Goal: Navigation & Orientation: Understand site structure

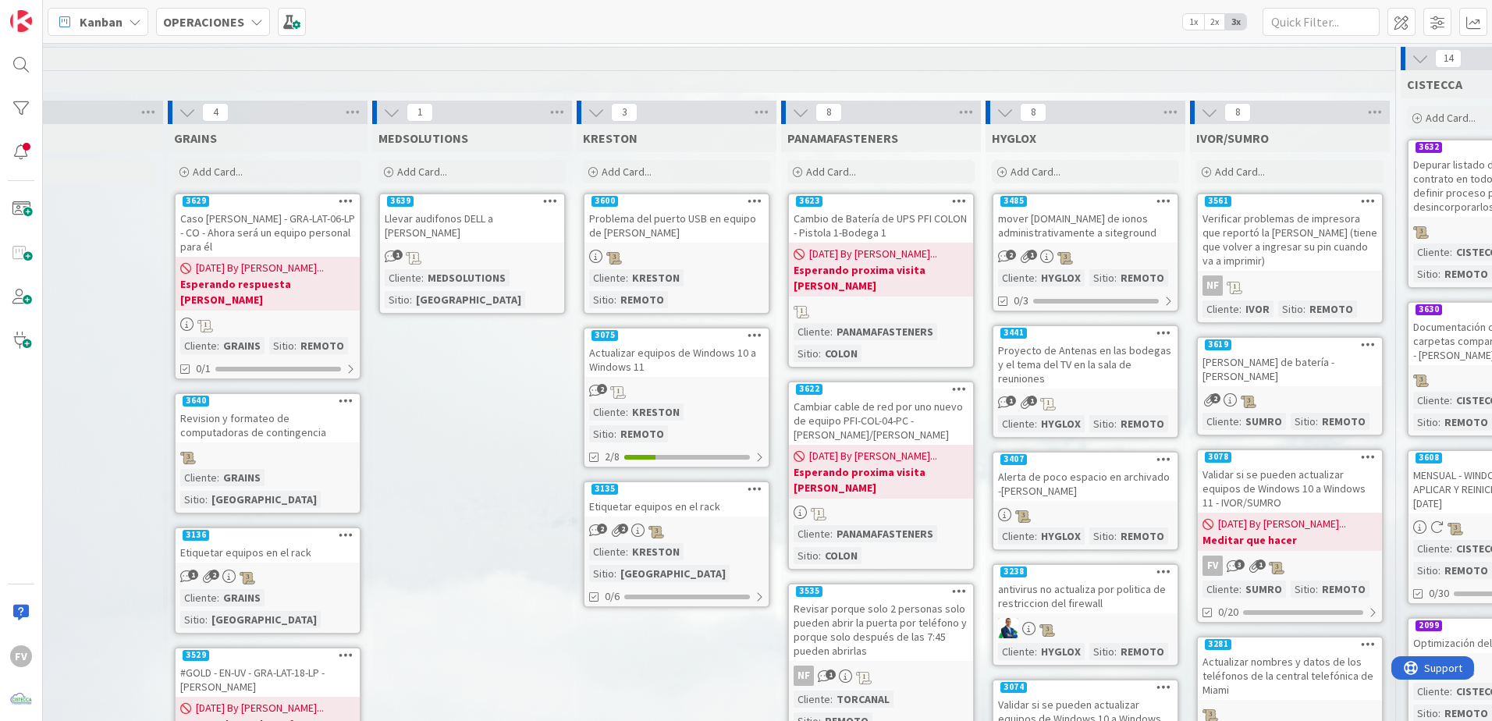
scroll to position [0, 52]
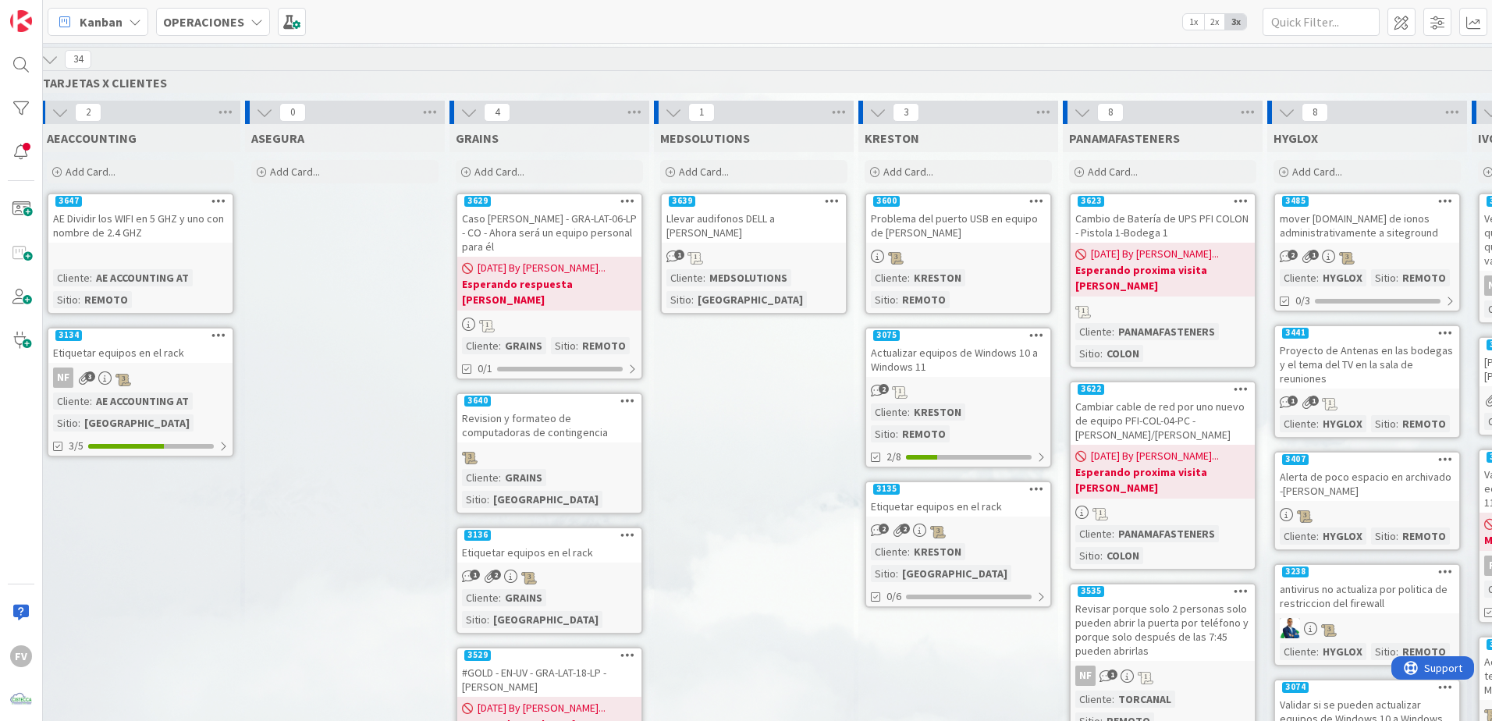
click at [48, 60] on icon at bounding box center [49, 59] width 17 height 17
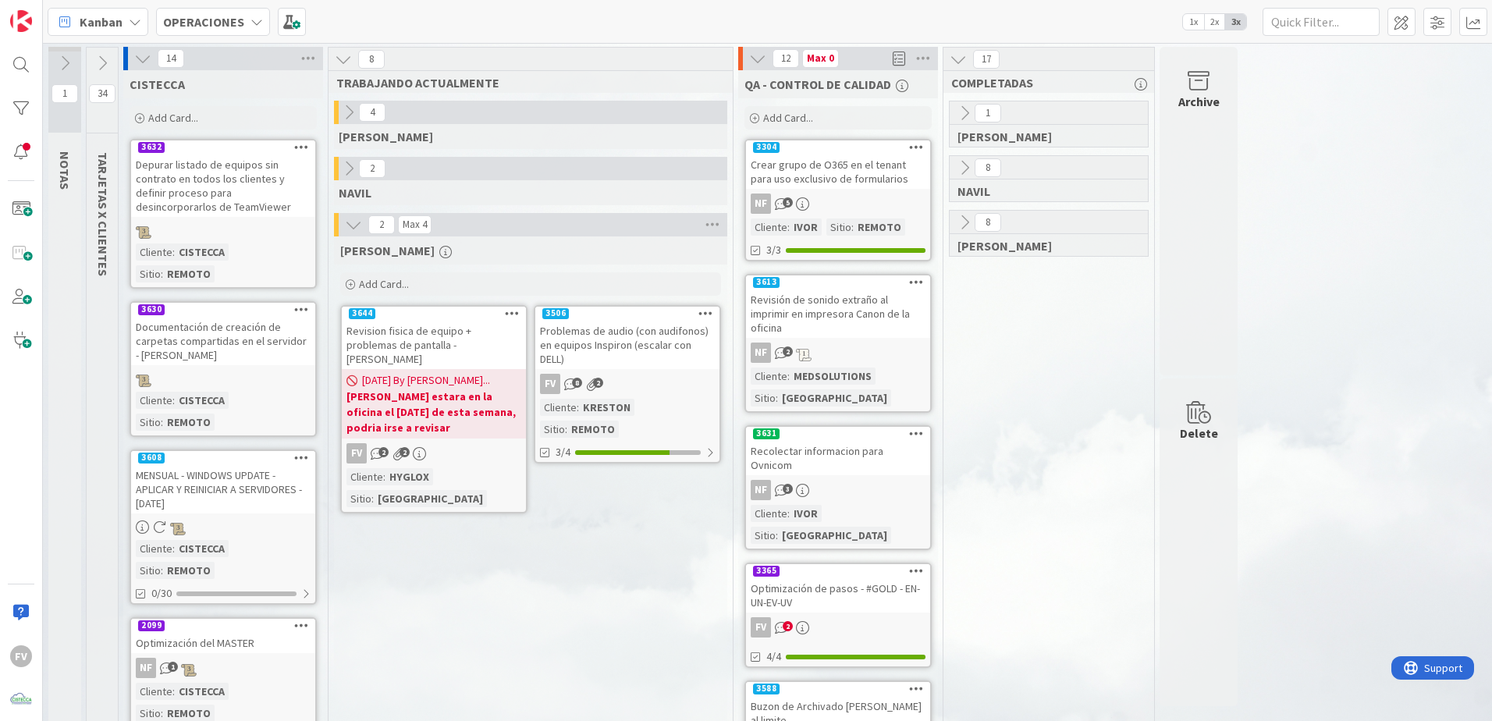
scroll to position [0, 0]
click at [342, 165] on icon at bounding box center [348, 168] width 17 height 17
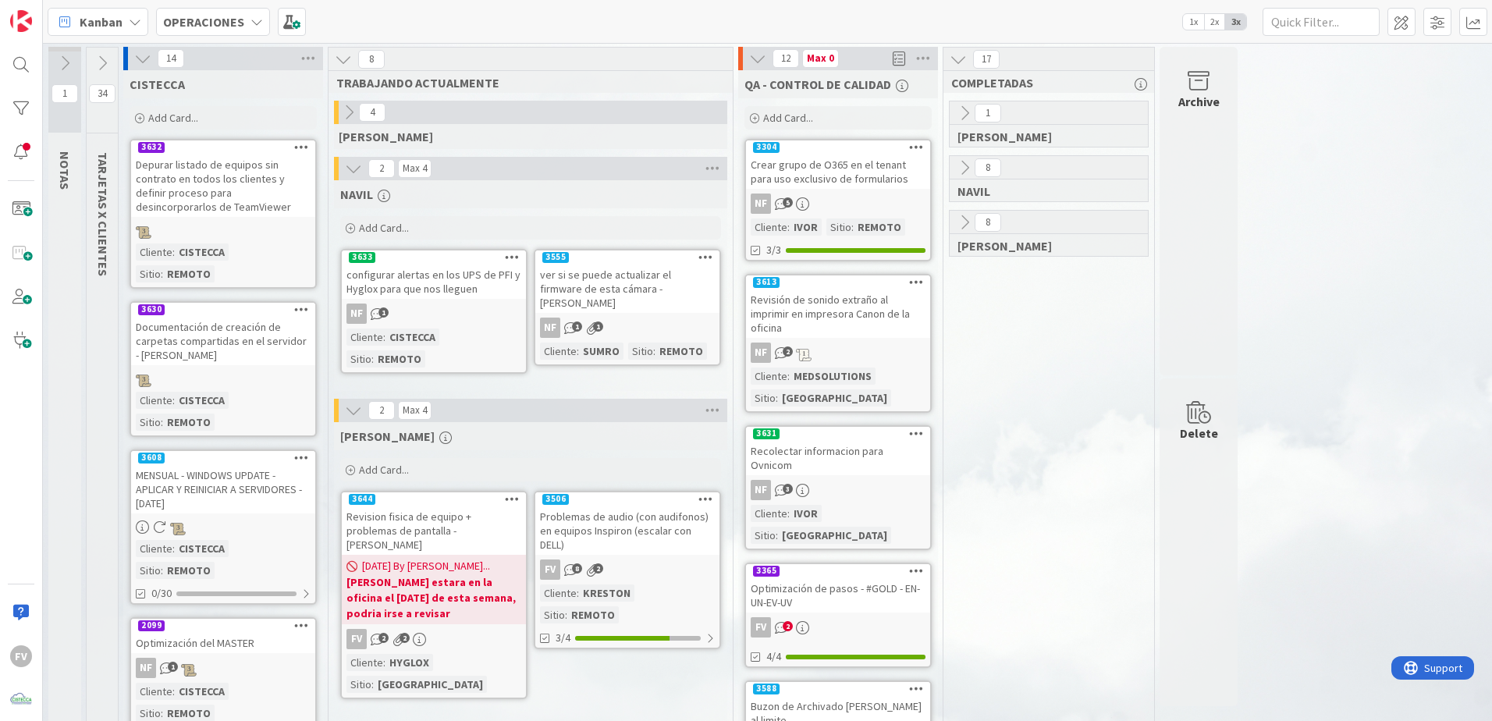
click at [347, 168] on icon at bounding box center [353, 168] width 17 height 17
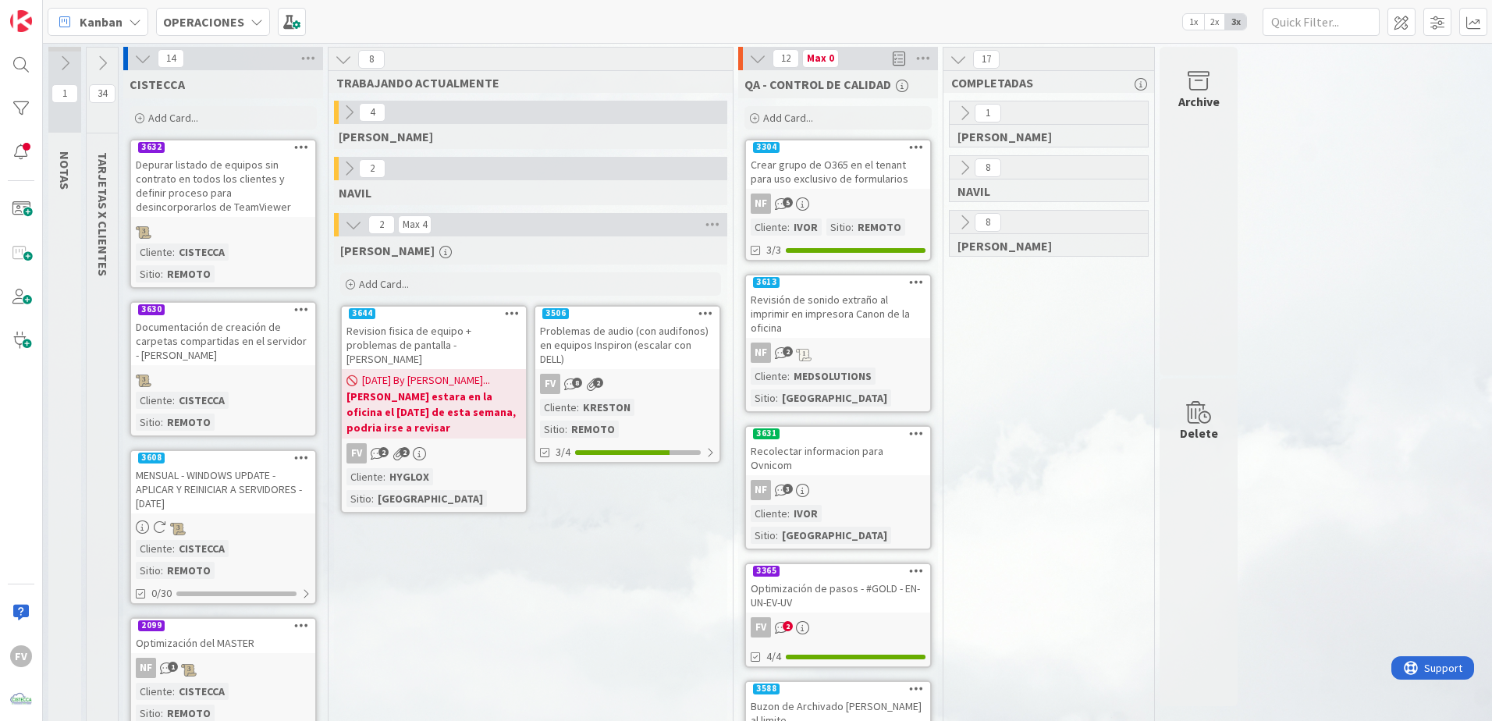
click at [357, 112] on icon at bounding box center [348, 112] width 17 height 17
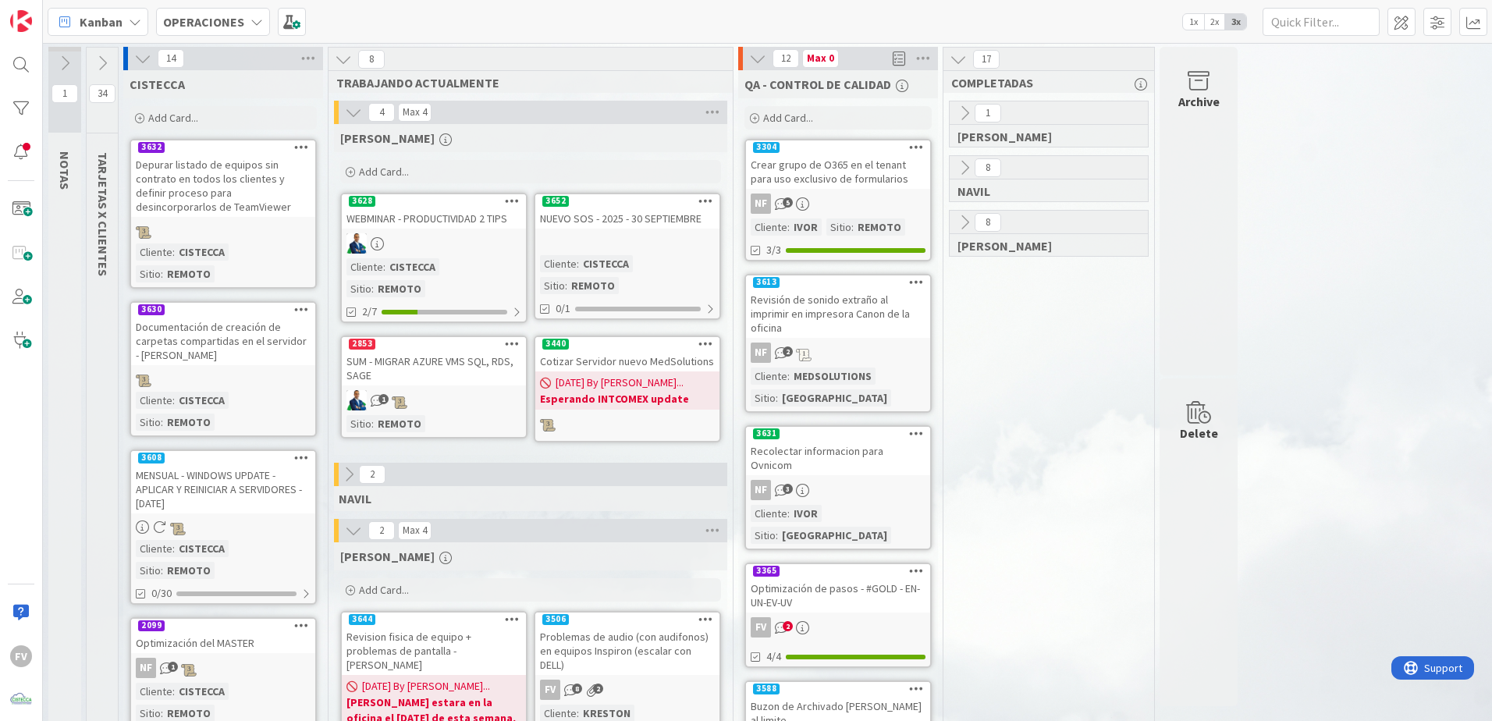
click at [357, 112] on icon at bounding box center [353, 112] width 17 height 17
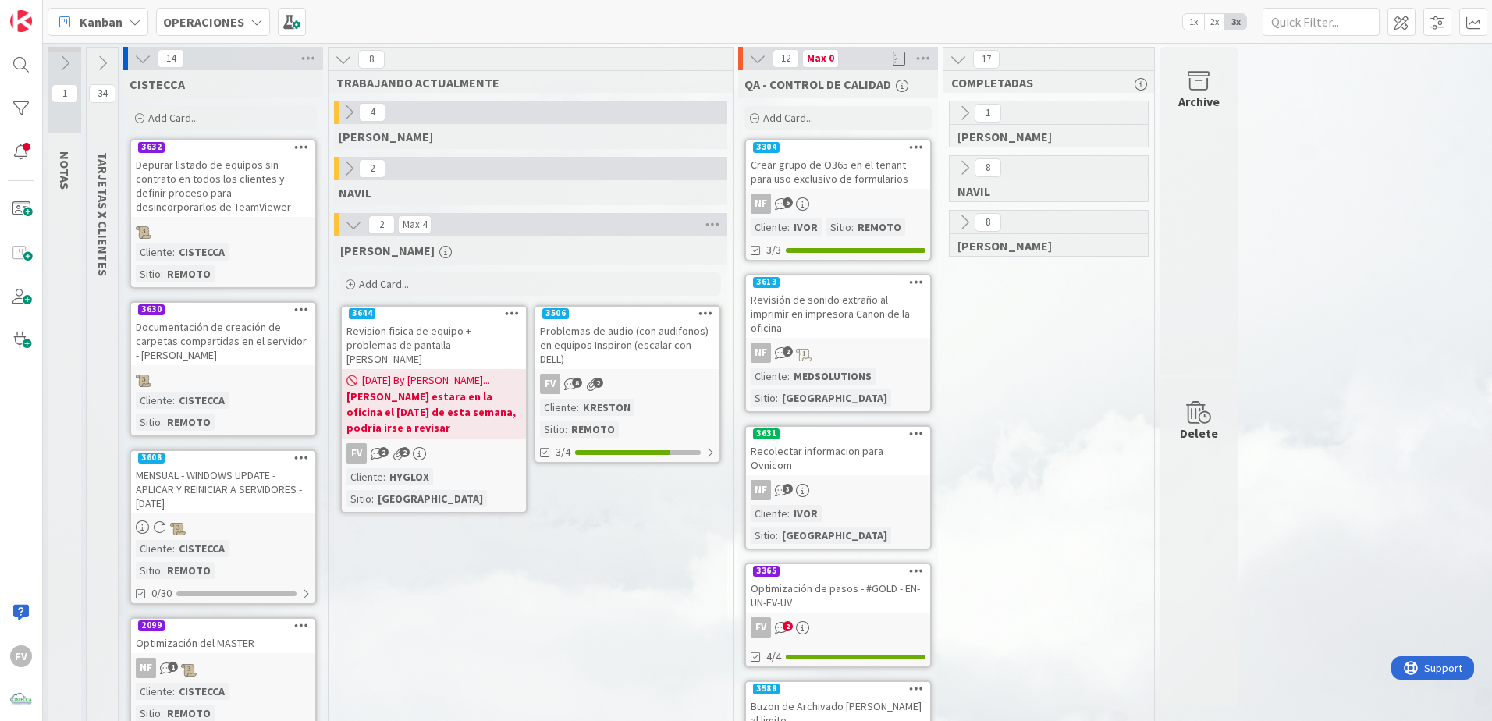
click at [348, 165] on icon at bounding box center [348, 168] width 17 height 17
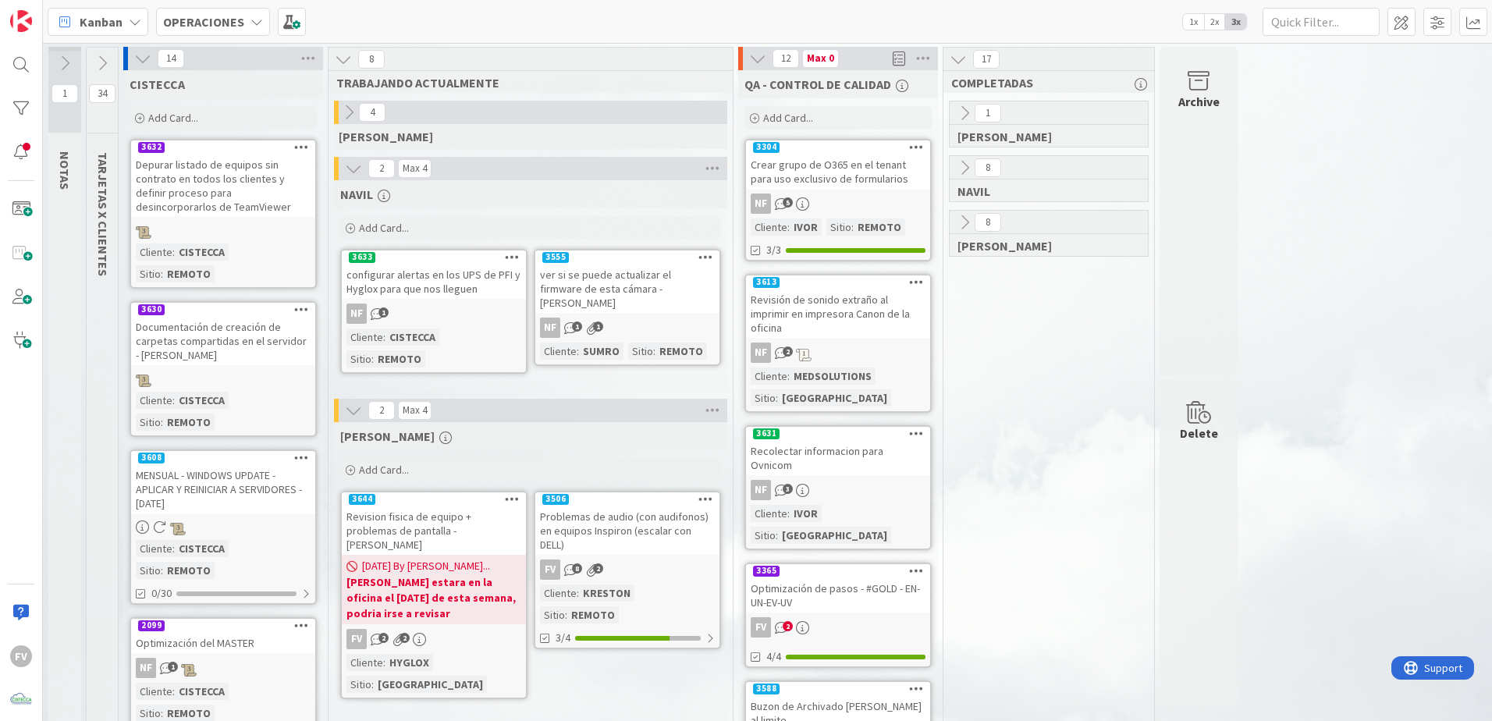
click at [348, 165] on icon at bounding box center [353, 168] width 17 height 17
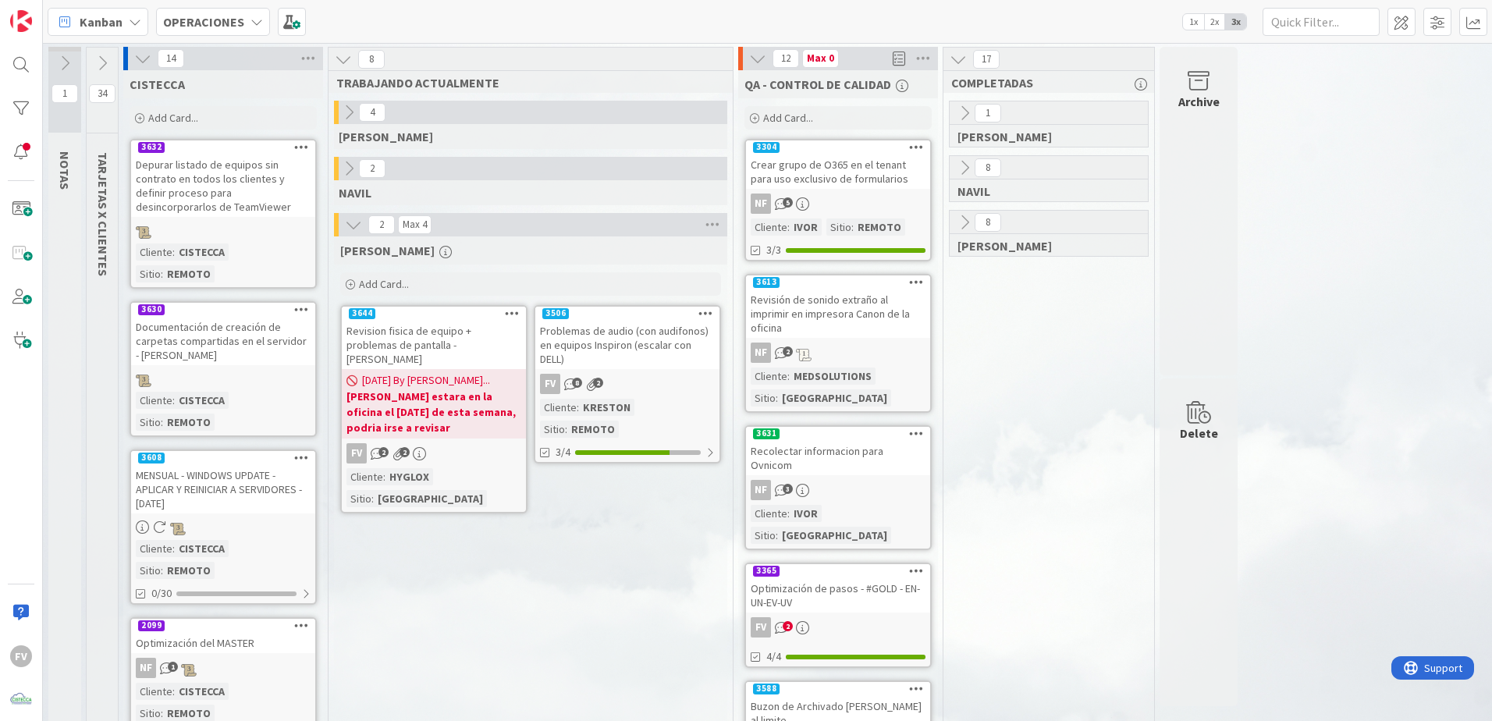
click at [135, 61] on icon at bounding box center [142, 58] width 17 height 17
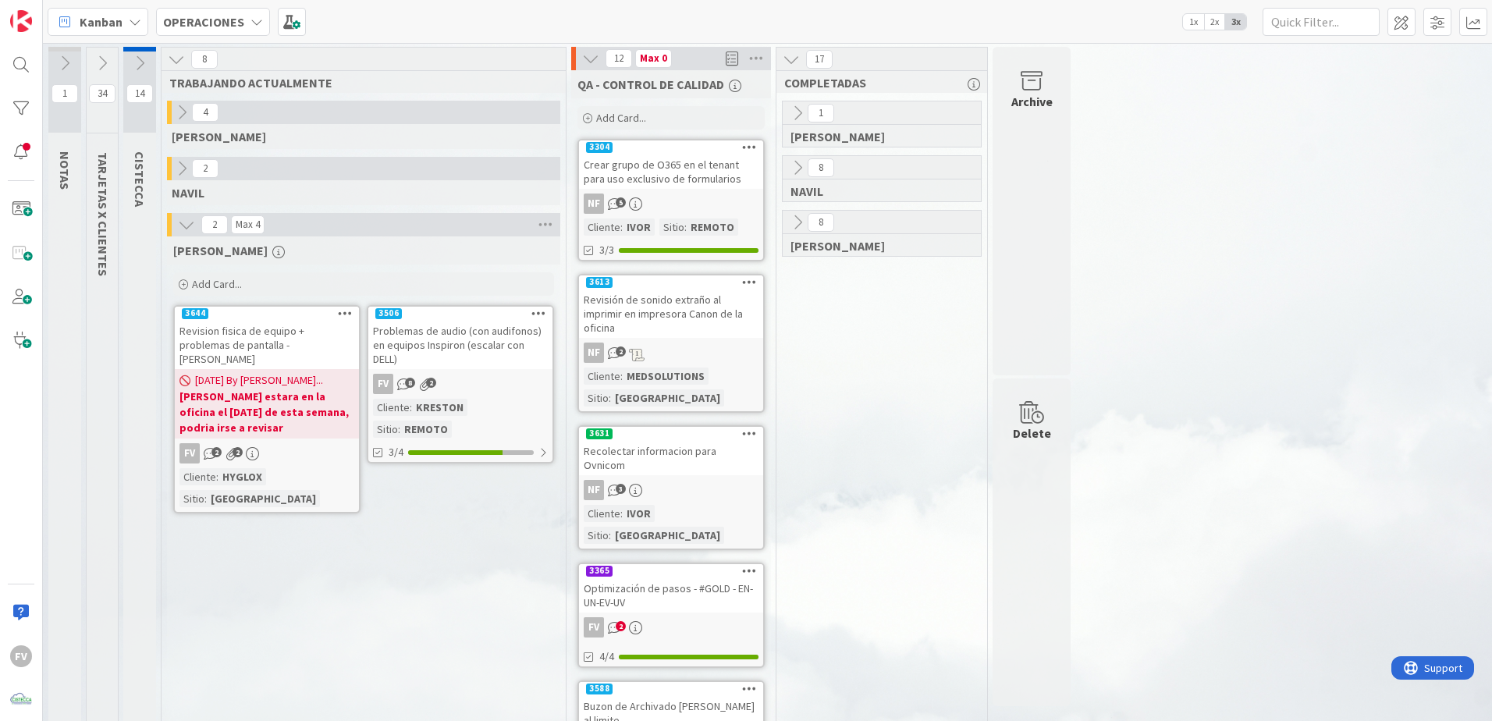
click at [95, 62] on icon at bounding box center [102, 63] width 17 height 17
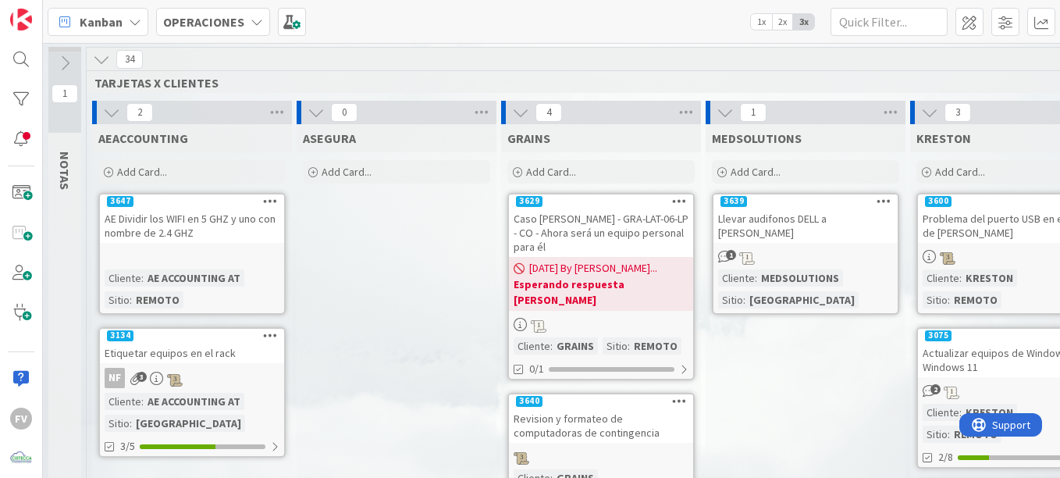
click at [101, 60] on icon at bounding box center [101, 59] width 17 height 17
